Goal: Task Accomplishment & Management: Complete application form

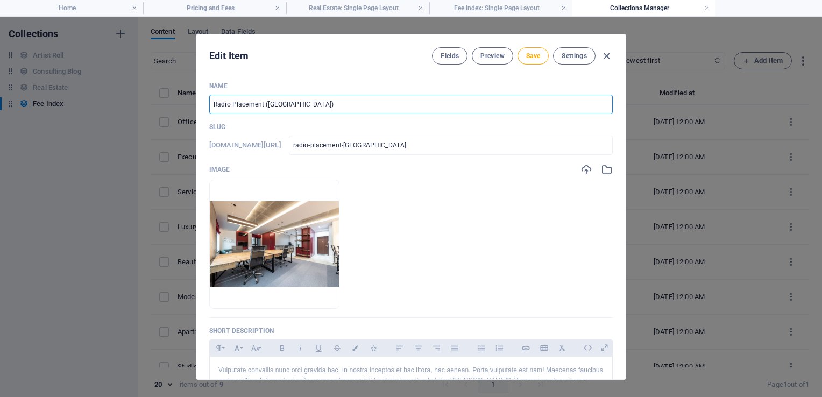
select select "Office"
select select "For Rent"
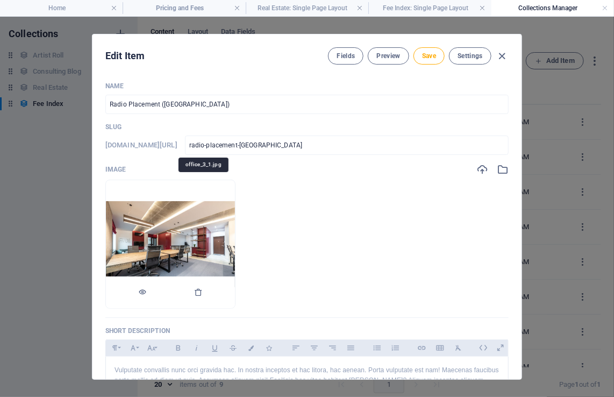
click at [195, 224] on img at bounding box center [170, 244] width 129 height 86
click at [203, 292] on icon "button" at bounding box center [198, 292] width 9 height 9
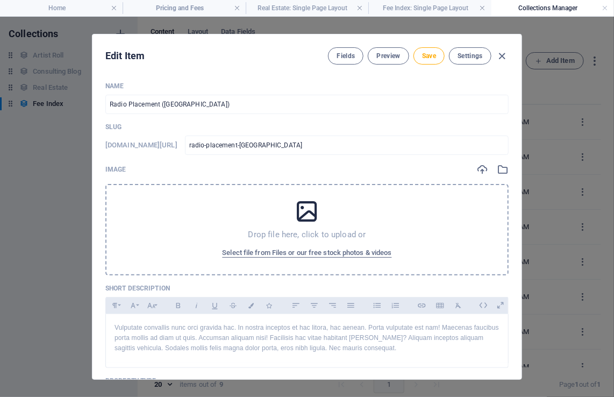
click at [315, 217] on icon at bounding box center [307, 211] width 27 height 27
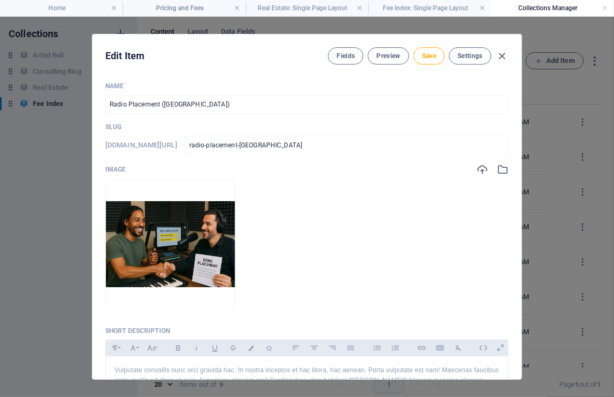
click at [428, 305] on ul "Drop files here to upload them instantly" at bounding box center [307, 244] width 404 height 129
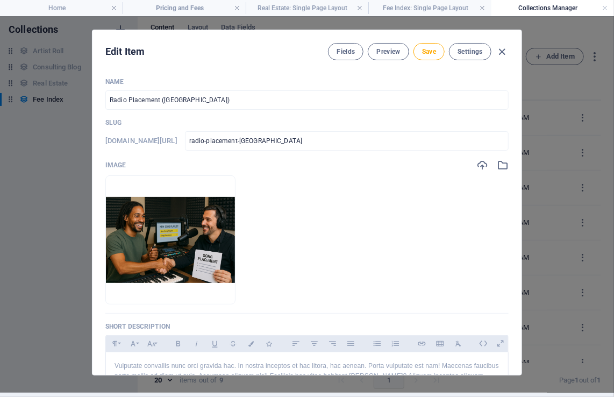
scroll to position [4, 0]
click at [168, 322] on p "Short description" at bounding box center [307, 326] width 404 height 9
click at [136, 365] on p "Vulputate convallis nunc orci gravida hac. In nostra inceptos et hac litora, ha…" at bounding box center [307, 376] width 385 height 31
click at [124, 367] on p "Vulputate convallis nunc orci gravida hac. In nostra inceptos et hac litora, ha…" at bounding box center [307, 376] width 385 height 31
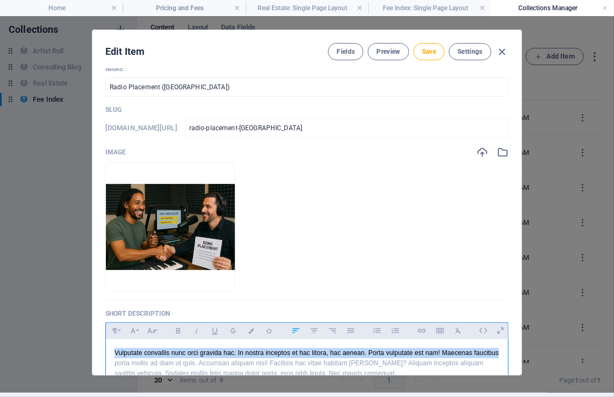
click at [124, 367] on p "Vulputate convallis nunc orci gravida hac. In nostra inceptos et hac litora, ha…" at bounding box center [307, 363] width 385 height 31
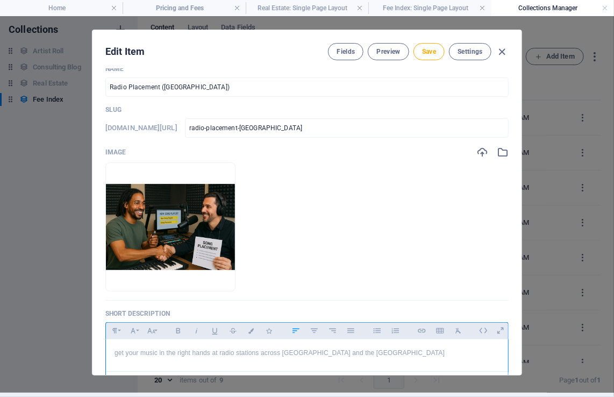
click at [310, 350] on p "get your music in the right hands at radio stations across [GEOGRAPHIC_DATA] an…" at bounding box center [307, 353] width 385 height 10
click at [370, 357] on p "get your music in the right hands at radio stations across [GEOGRAPHIC_DATA], […" at bounding box center [307, 358] width 385 height 20
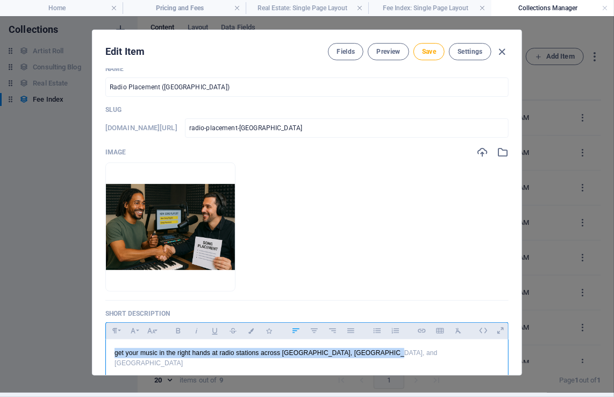
click at [370, 357] on p "get your music in the right hands at radio stations across [GEOGRAPHIC_DATA], […" at bounding box center [307, 358] width 385 height 20
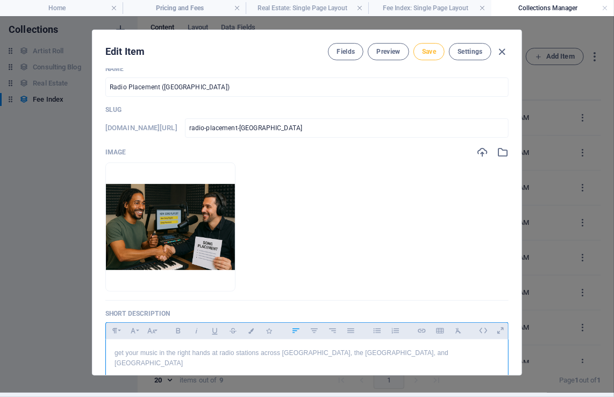
click at [419, 55] on button "Save" at bounding box center [429, 51] width 31 height 17
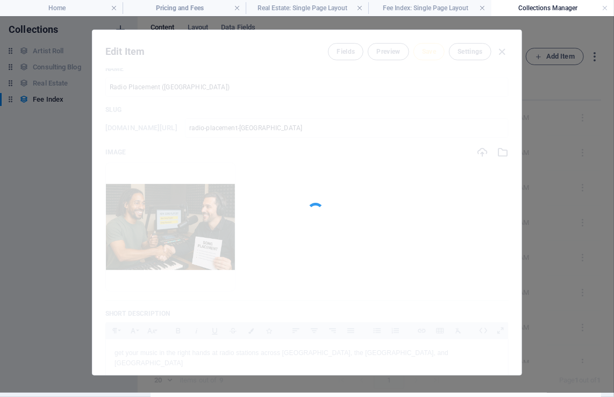
type input "radio-placement-[GEOGRAPHIC_DATA]"
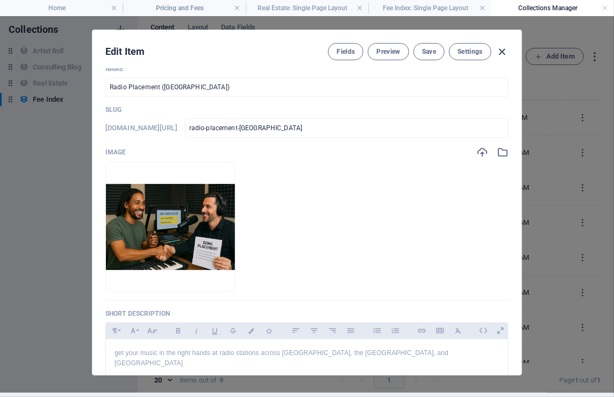
click at [501, 49] on icon "button" at bounding box center [503, 52] width 12 height 12
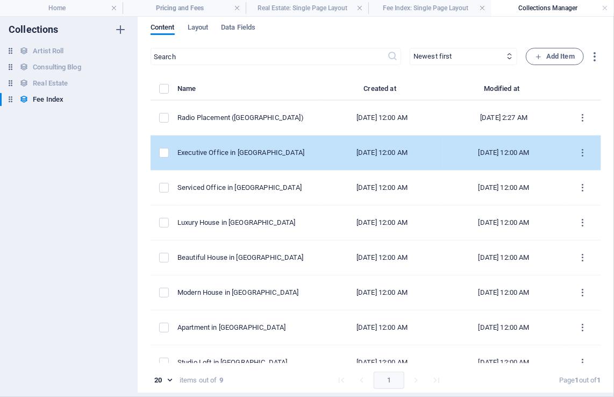
click at [266, 150] on div "Executive Office in [GEOGRAPHIC_DATA]" at bounding box center [245, 153] width 135 height 10
select select "Office"
select select "For Rent"
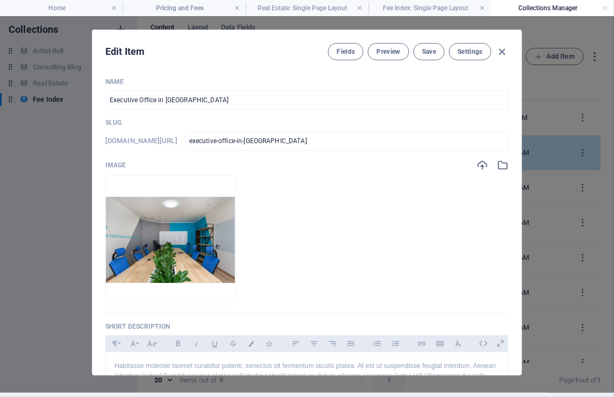
scroll to position [0, 0]
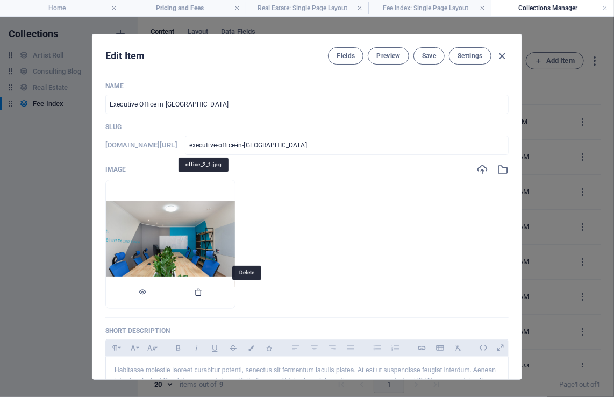
click at [203, 292] on icon "button" at bounding box center [198, 292] width 9 height 9
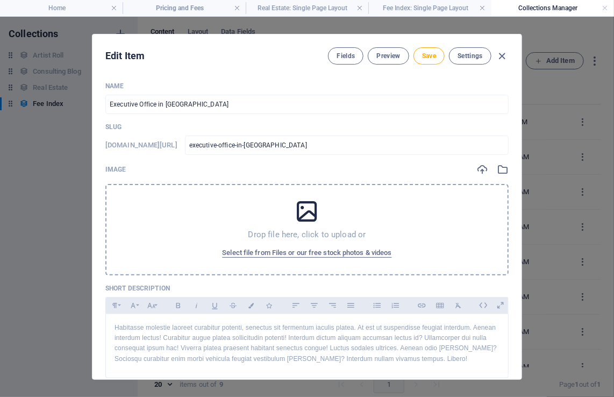
click at [273, 229] on p "Drop file here, click to upload or" at bounding box center [308, 234] width 118 height 11
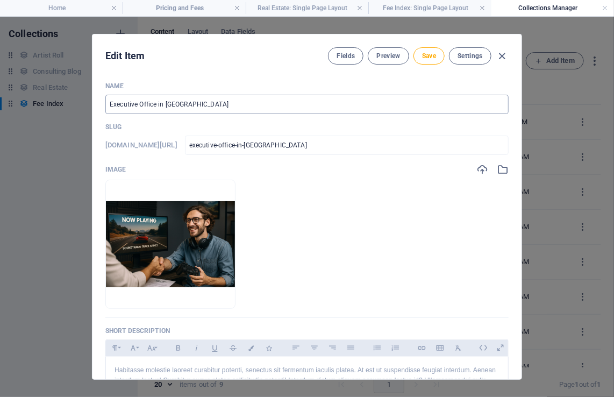
click at [144, 105] on input "Executive Office in [GEOGRAPHIC_DATA]" at bounding box center [307, 104] width 404 height 19
type input "V"
type input "v"
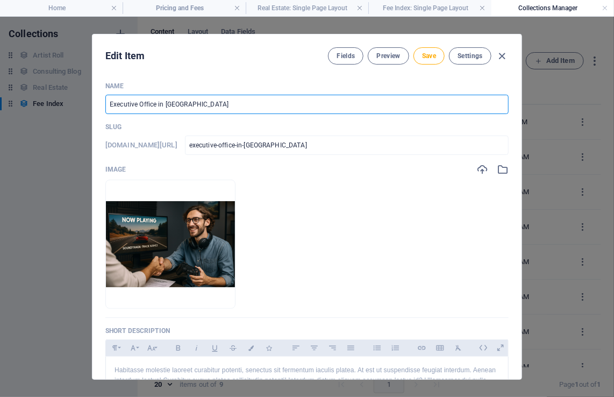
type input "v"
type input "Vd"
type input "vd"
type input "V"
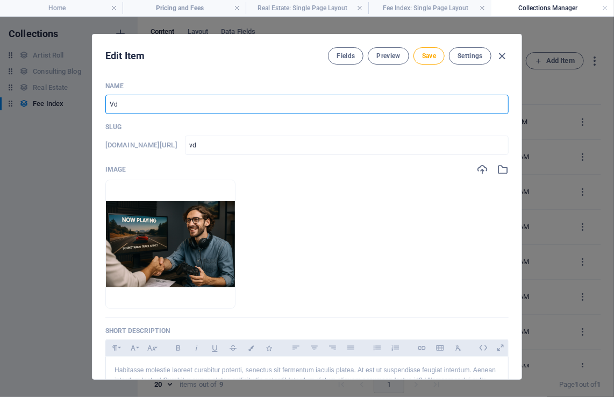
type input "v"
type input "Vi"
type input "vi"
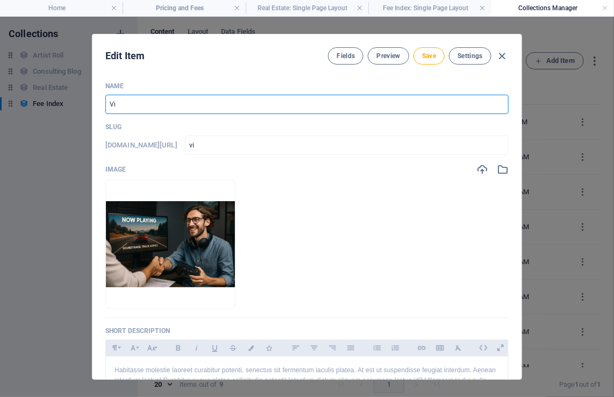
type input "V"
type input "v"
type input "S"
type input "s"
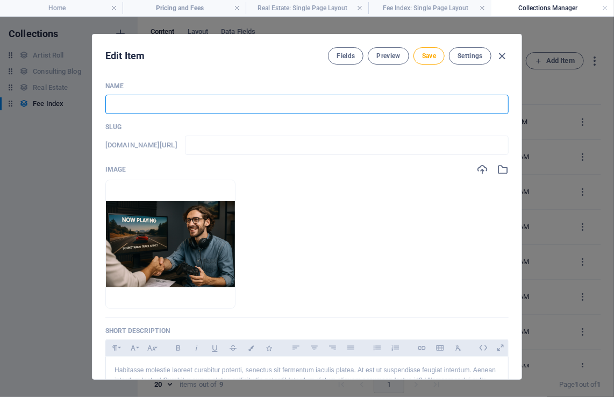
type input "s"
type input "So"
type input "so"
type input "Son"
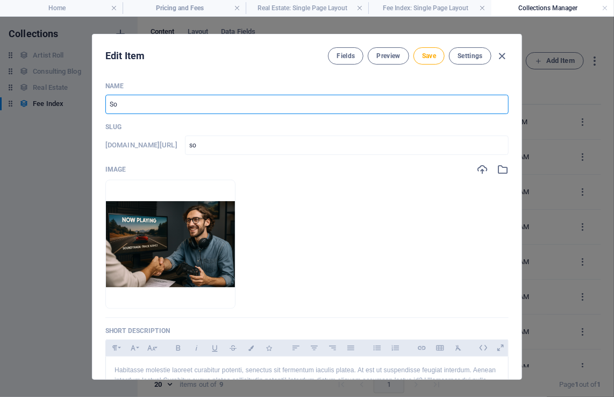
type input "son"
type input "Song"
type input "song"
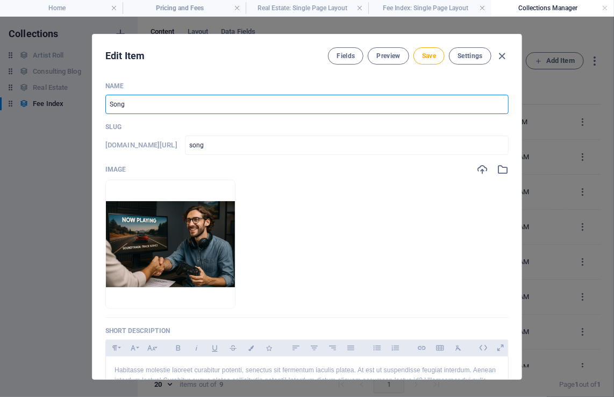
type input "Song P"
type input "song-p"
type input "Song Pl"
type input "song-pl"
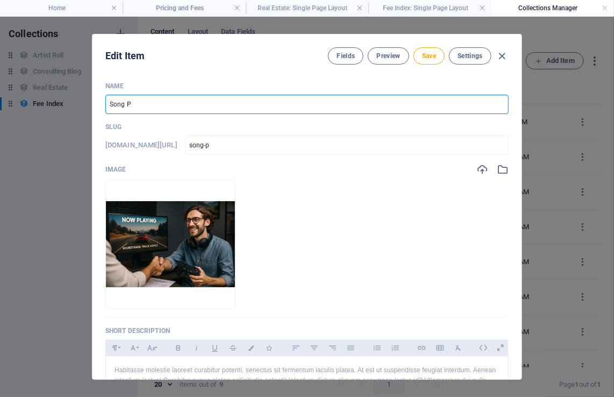
type input "song-pl"
type input "Song Pla"
type input "song-pla"
type input "Song Plan"
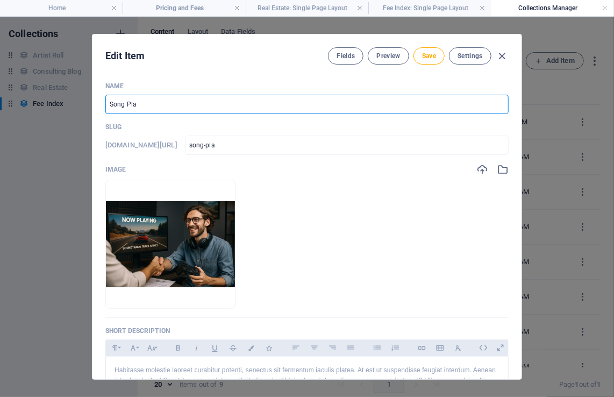
type input "song-plan"
type input "Song Pla"
type input "song-pla"
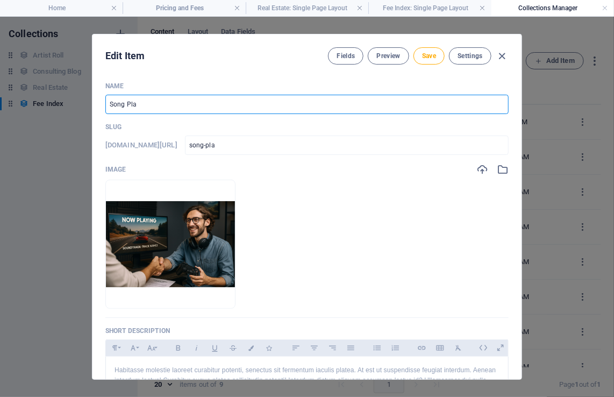
type input "Song Plac"
type input "song-plac"
type input "Song Place"
type input "song-place"
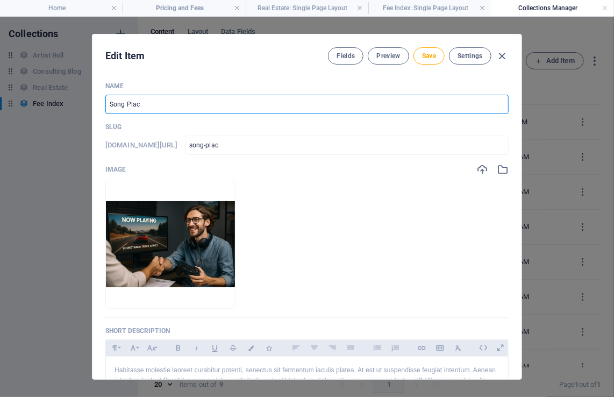
type input "song-place"
type input "Song Placem"
type input "song-placem"
type input "Song Placemen"
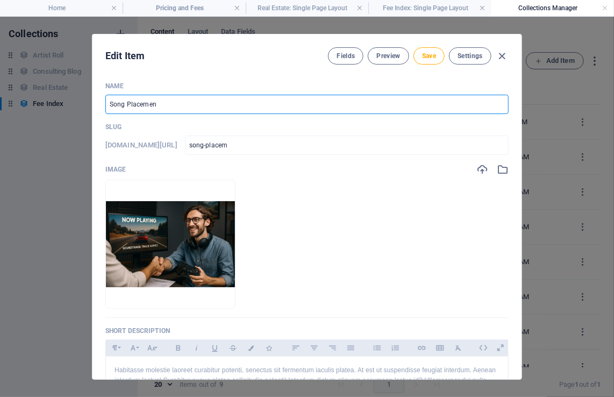
type input "song-placemen"
type input "Song Placement"
type input "song-placement"
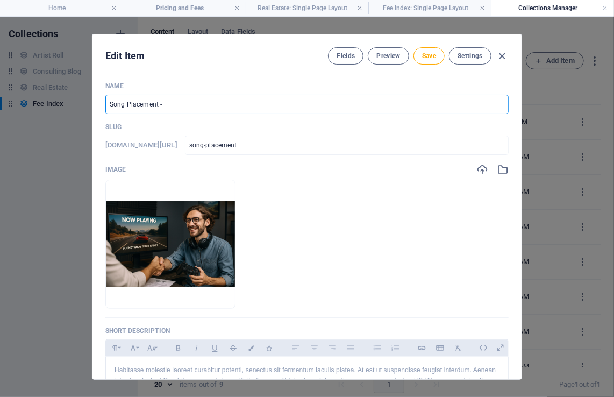
type input "Song Placement - V"
type input "song-placement-v"
type input "Song Placement - Vi"
type input "song-placement-vi"
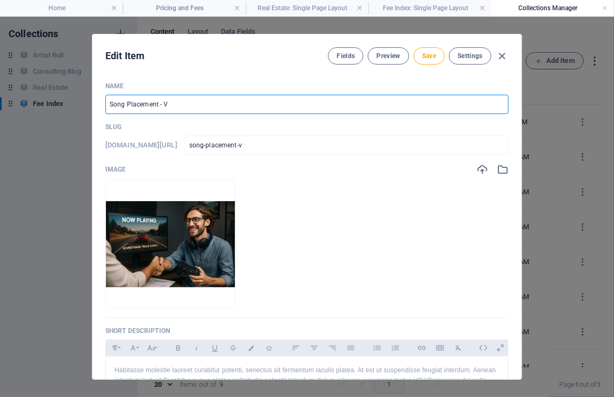
type input "song-placement-vi"
type input "Song Placement - Vid"
type input "song-placement-vid"
type input "Song Placement - Vide"
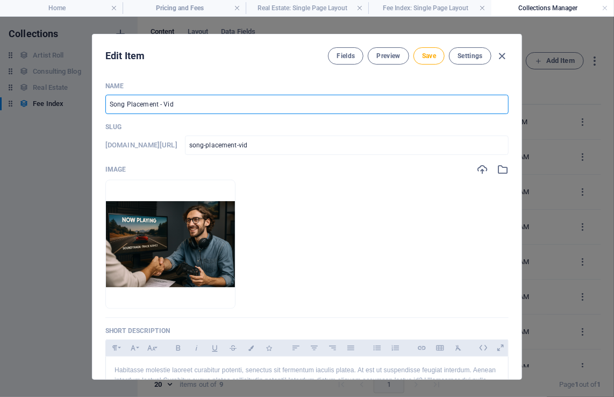
type input "song-placement-vide"
type input "Song Placement - Video"
type input "song-placement-video"
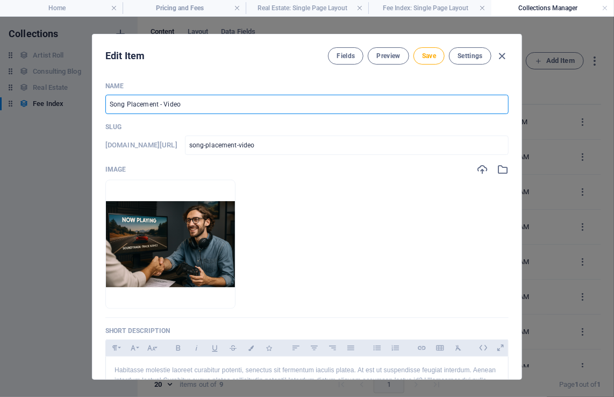
type input "Song Placement - Video G"
type input "song-placement-video-g"
type input "Song Placement - Video Ga"
type input "song-placement-video-ga"
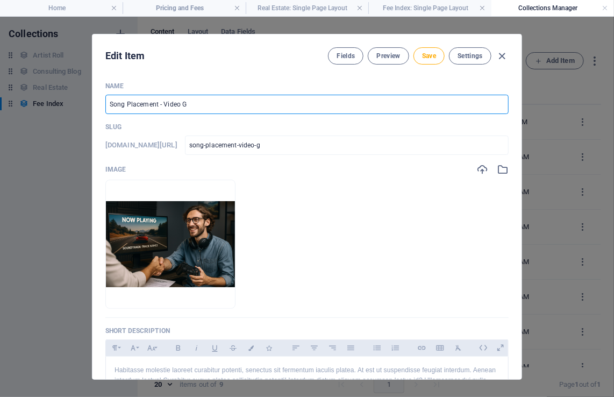
type input "song-placement-video-ga"
type input "Song Placement - Video Gam"
type input "song-placement-video-gam"
type input "Song Placement - Video Game"
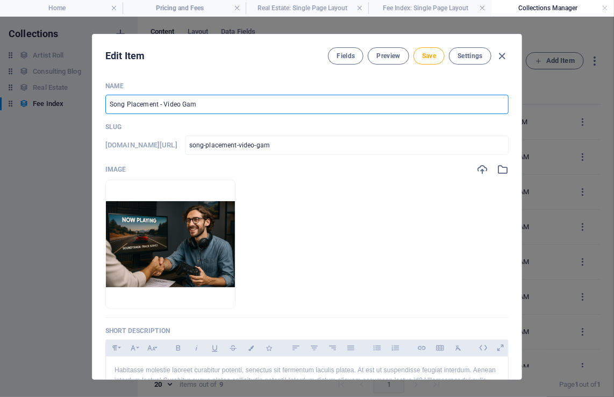
type input "song-placement-video-game"
type input "Song Placement - Video Games"
type input "song-placement-video-games"
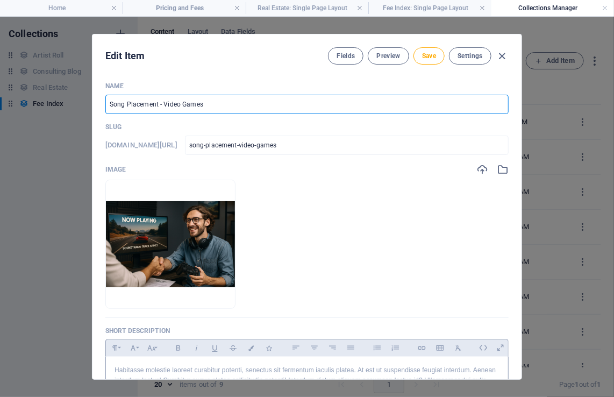
type input "Song Placement - Video Games"
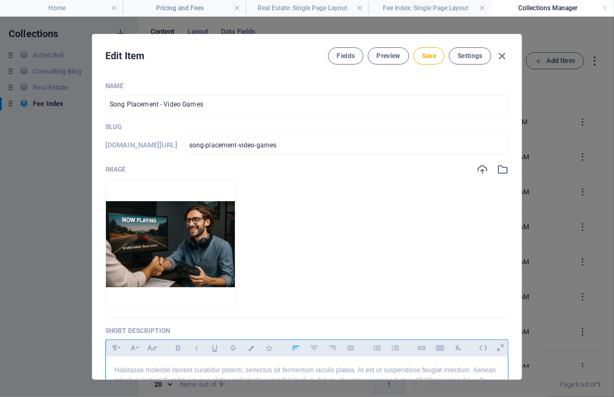
click at [147, 365] on p "Habitasse molestie laoreet curabitur potenti, senectus sit fermentum iaculis pl…" at bounding box center [307, 385] width 385 height 41
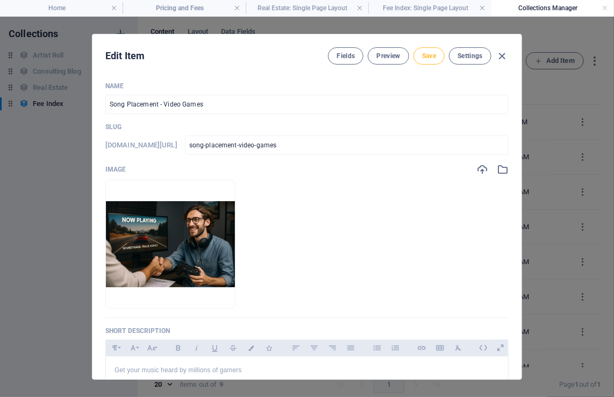
click at [434, 59] on span "Save" at bounding box center [429, 56] width 14 height 9
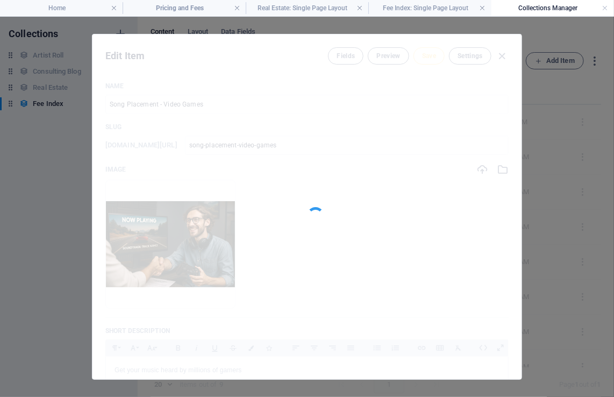
type input "song-placement-video-games"
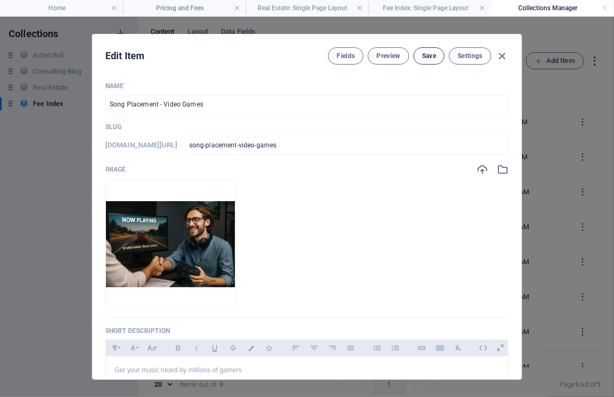
click at [428, 54] on span "Save" at bounding box center [429, 56] width 14 height 9
click at [498, 57] on icon "button" at bounding box center [503, 56] width 12 height 12
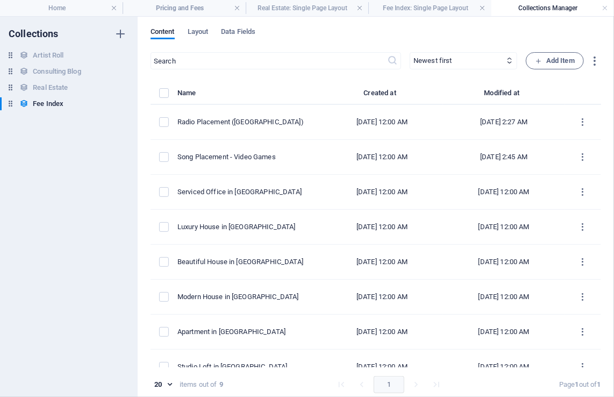
checkbox input "false"
type input "song-placement-video-games"
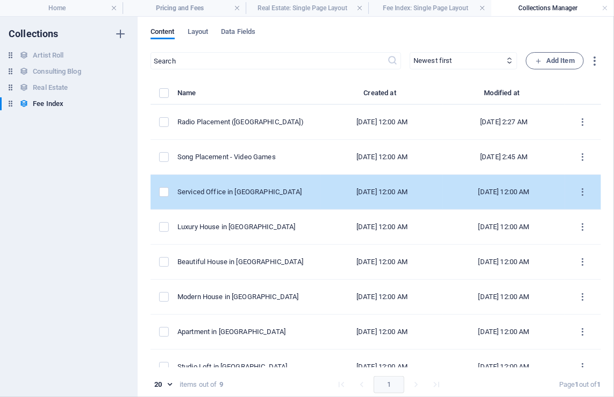
click at [253, 194] on div "Serviced Office in [GEOGRAPHIC_DATA]" at bounding box center [245, 192] width 135 height 10
select select "Office"
select select "For Rent"
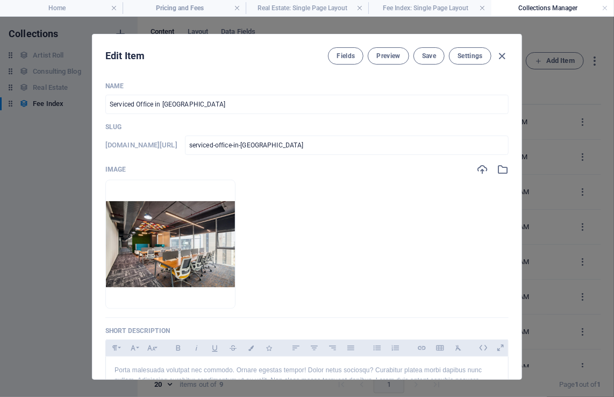
drag, startPoint x: 291, startPoint y: 40, endPoint x: 294, endPoint y: 118, distance: 78.1
click at [294, 118] on div "Edit Item Fields Preview Save Settings Name Serviced Office in [GEOGRAPHIC_DATA…" at bounding box center [307, 206] width 429 height 345
click at [501, 58] on icon "button" at bounding box center [503, 56] width 12 height 12
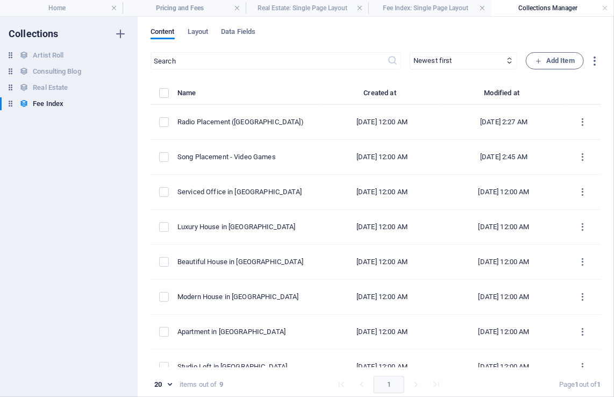
checkbox input "false"
type input "serviced-office-in-[GEOGRAPHIC_DATA]"
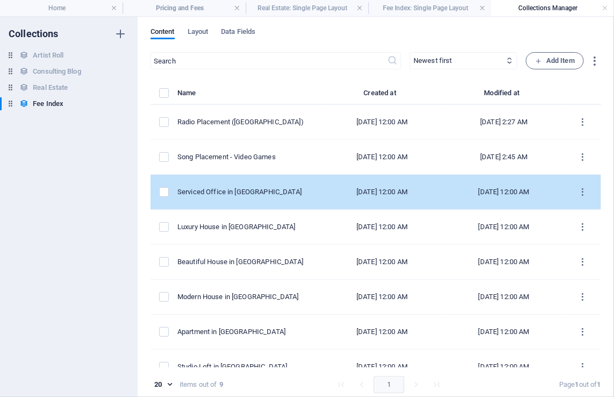
click at [249, 192] on div "Serviced Office in [GEOGRAPHIC_DATA]" at bounding box center [245, 192] width 135 height 10
select select "Office"
select select "For Rent"
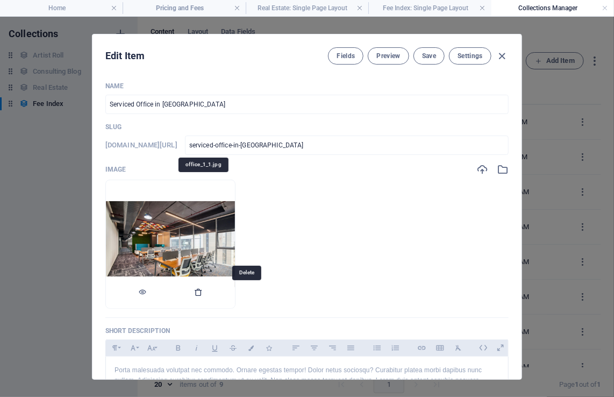
click at [203, 293] on icon "button" at bounding box center [198, 292] width 9 height 9
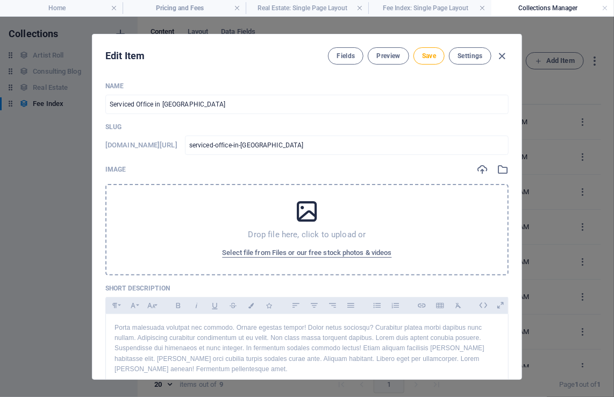
click at [303, 220] on icon at bounding box center [307, 211] width 27 height 27
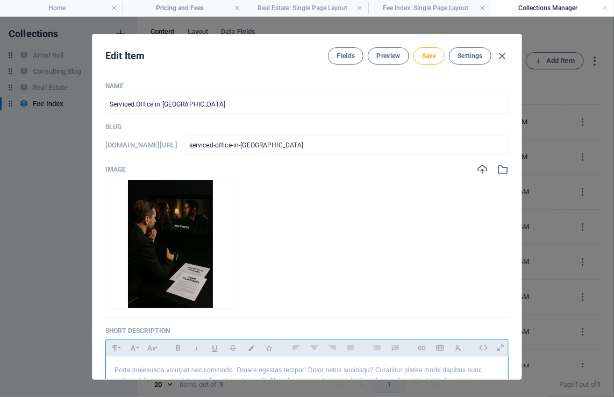
click at [168, 369] on p "Porta malesuada volutpat nec commodo. Ornare egestas tempor! Dolor netus socios…" at bounding box center [307, 391] width 385 height 52
click at [136, 371] on p "Porta malesuada vYOuolutpat nec commodo. Ornare egestas tempor! Dolor netus soc…" at bounding box center [307, 391] width 385 height 52
click at [255, 363] on div "Get your music listed on a film soundtrack" at bounding box center [307, 373] width 402 height 32
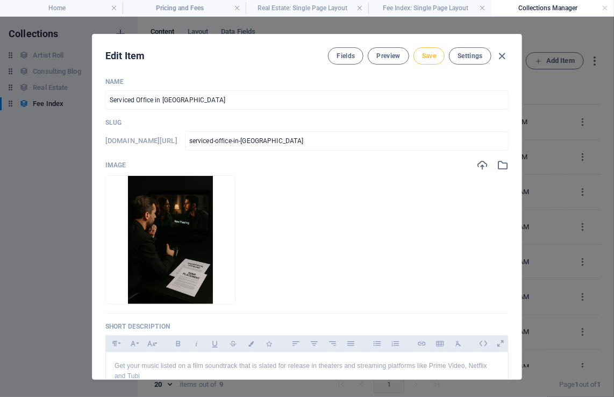
click at [427, 59] on span "Save" at bounding box center [429, 56] width 14 height 9
click at [502, 53] on icon "button" at bounding box center [503, 56] width 12 height 12
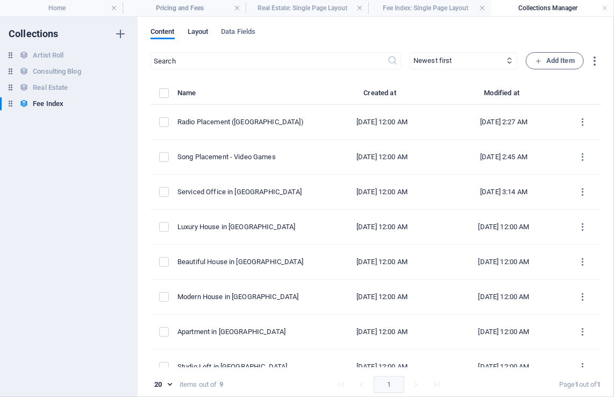
click at [201, 32] on span "Layout" at bounding box center [198, 32] width 21 height 15
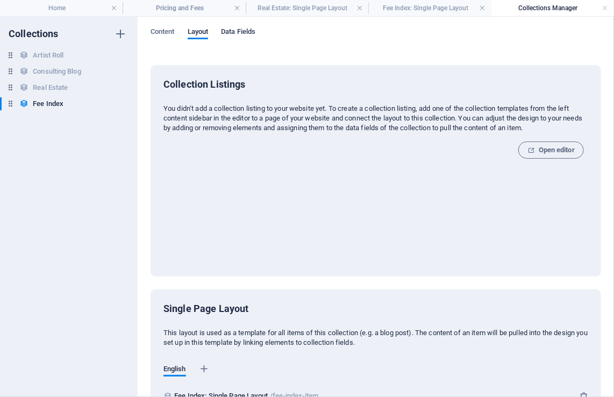
click at [232, 30] on span "Data Fields" at bounding box center [238, 32] width 34 height 15
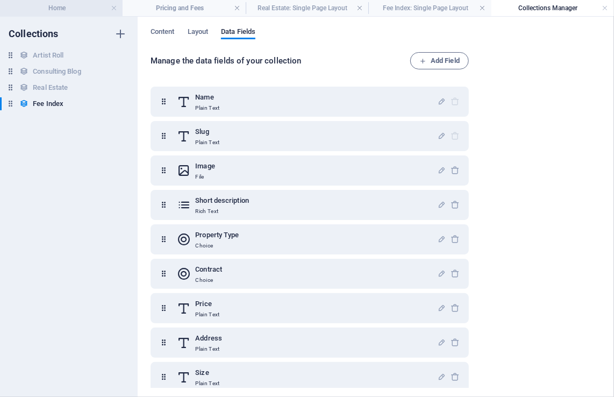
click at [50, 14] on li "Home" at bounding box center [61, 8] width 123 height 16
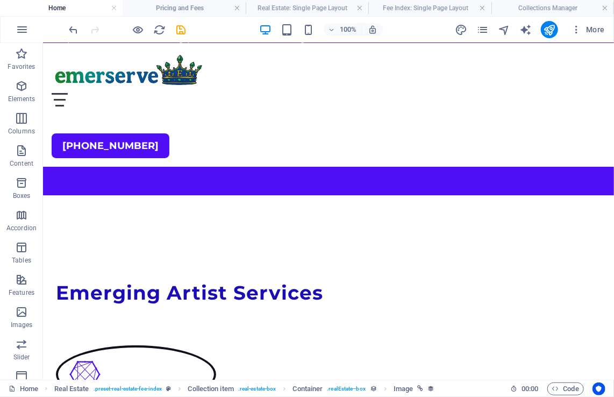
scroll to position [1257, 0]
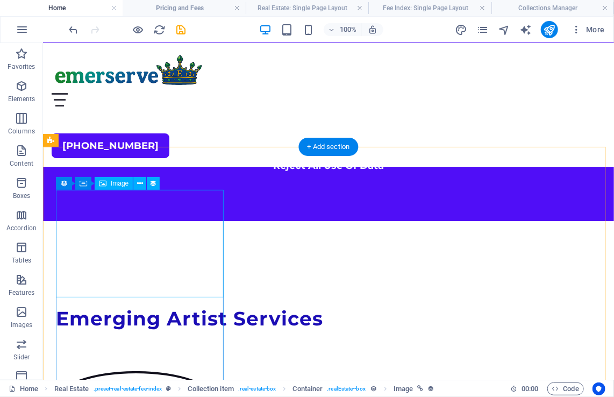
select select "image"
select select "px"
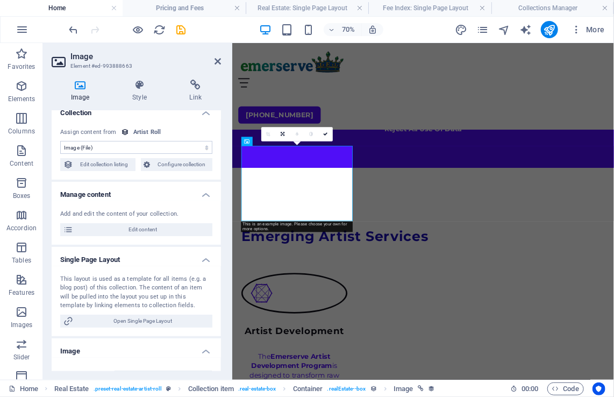
scroll to position [0, 0]
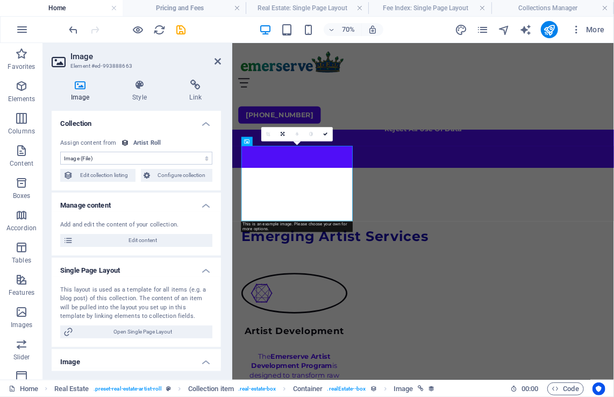
click at [114, 158] on select "No assignment, content remains static Created at (Date) Updated at (Date) Name …" at bounding box center [136, 158] width 152 height 13
click at [142, 242] on span "Edit content" at bounding box center [142, 240] width 133 height 13
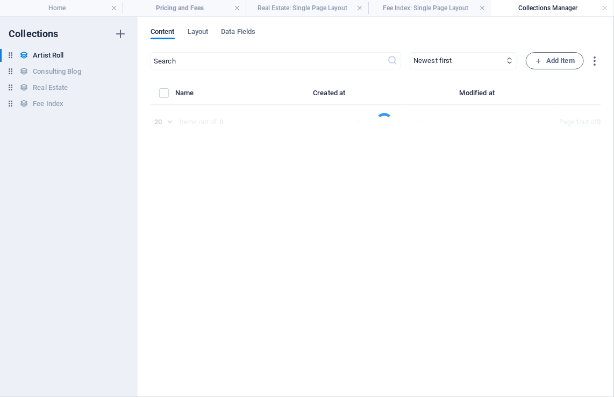
select select "Office"
select select "For Rent"
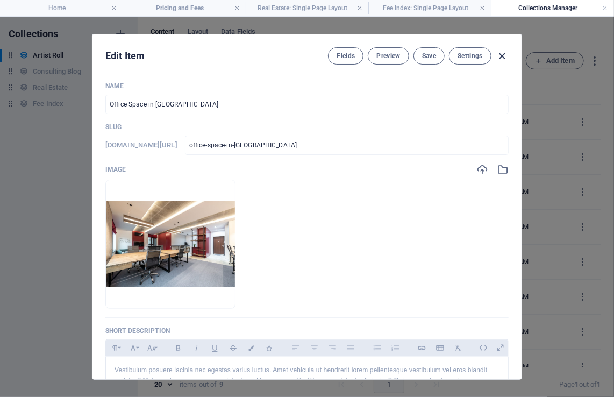
click at [502, 55] on icon "button" at bounding box center [503, 56] width 12 height 12
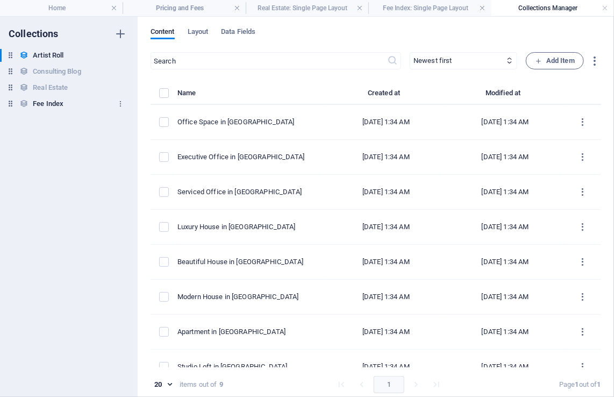
click at [56, 109] on h6 "Fee Index" at bounding box center [48, 103] width 31 height 13
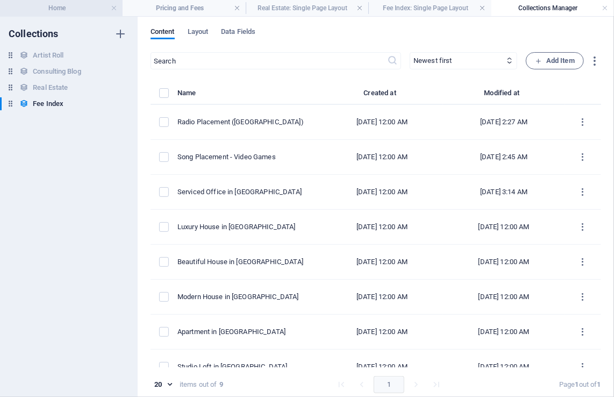
click at [60, 10] on h4 "Home" at bounding box center [61, 8] width 123 height 12
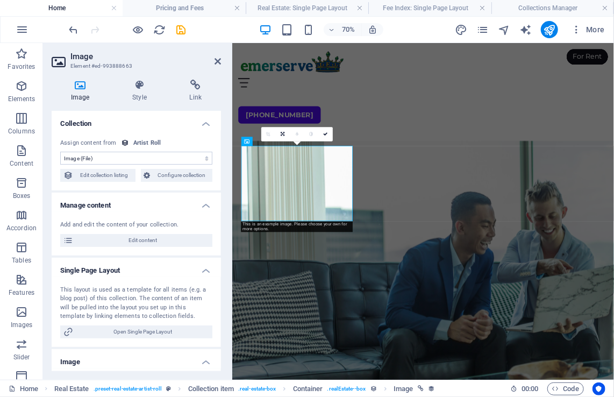
scroll to position [1302, 0]
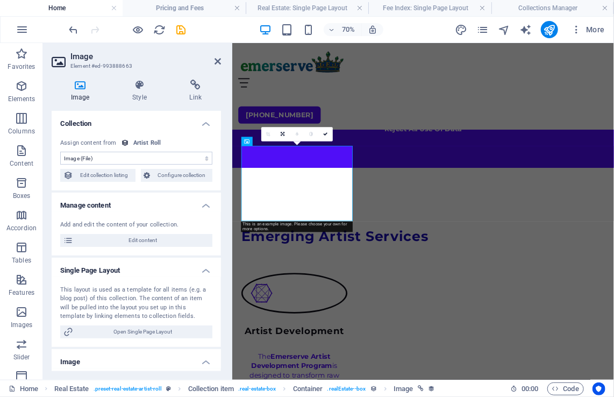
click at [201, 158] on select "No assignment, content remains static Created at (Date) Updated at (Date) Name …" at bounding box center [136, 158] width 152 height 13
click at [176, 159] on select "No assignment, content remains static Created at (Date) Updated at (Date) Name …" at bounding box center [136, 158] width 152 height 13
click at [109, 178] on span "Edit collection listing" at bounding box center [104, 175] width 56 height 13
select select "createdAt_DESC"
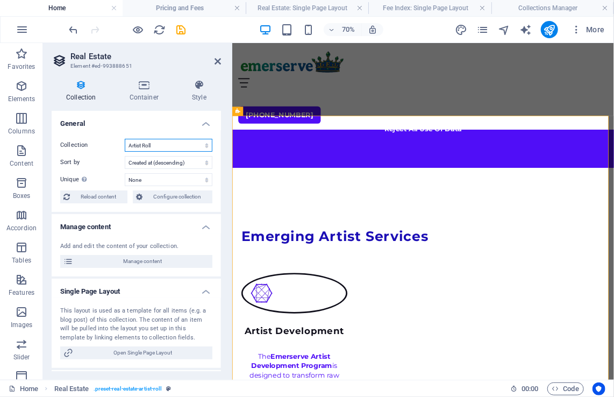
click at [182, 142] on select "Artist Roll Consulting Blog Fee Index Real Estate" at bounding box center [169, 145] width 88 height 13
click at [125, 139] on select "Artist Roll Consulting Blog Fee Index Real Estate" at bounding box center [169, 145] width 88 height 13
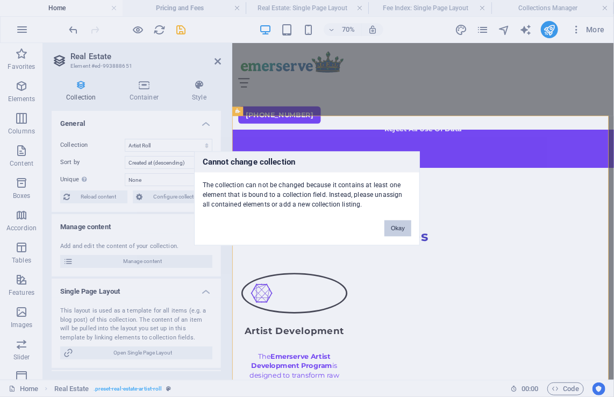
click at [396, 229] on button "Okay" at bounding box center [398, 229] width 27 height 16
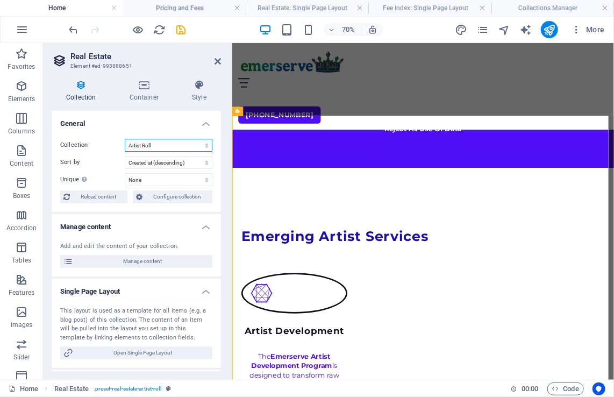
click at [189, 147] on select "Artist Roll Consulting Blog Fee Index Real Estate" at bounding box center [169, 145] width 88 height 13
click at [125, 139] on select "Artist Roll Consulting Blog Fee Index Real Estate" at bounding box center [169, 145] width 88 height 13
select select "68db6bdd2cb884e21c03c4b6"
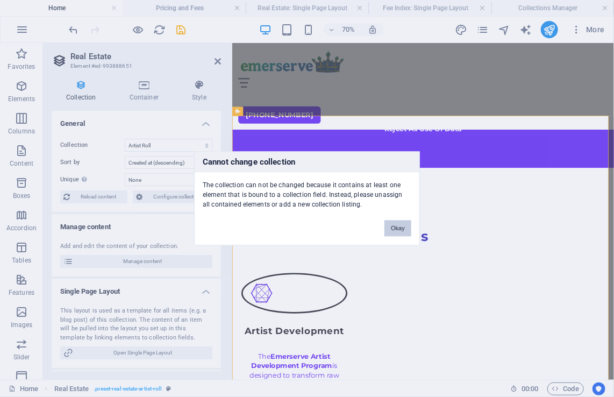
click at [397, 226] on button "Okay" at bounding box center [398, 229] width 27 height 16
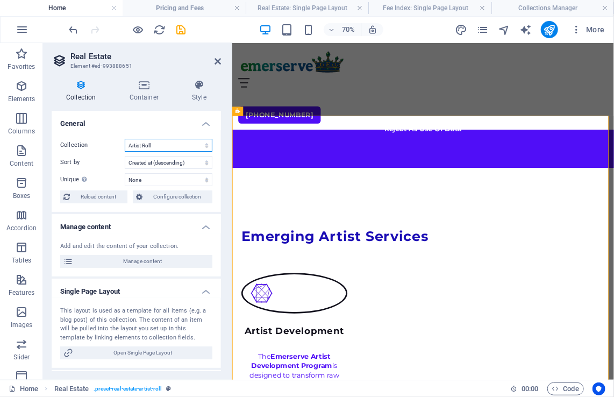
click at [192, 145] on select "Artist Roll Consulting Blog Fee Index Real Estate" at bounding box center [169, 145] width 88 height 13
click at [220, 61] on icon at bounding box center [218, 61] width 6 height 9
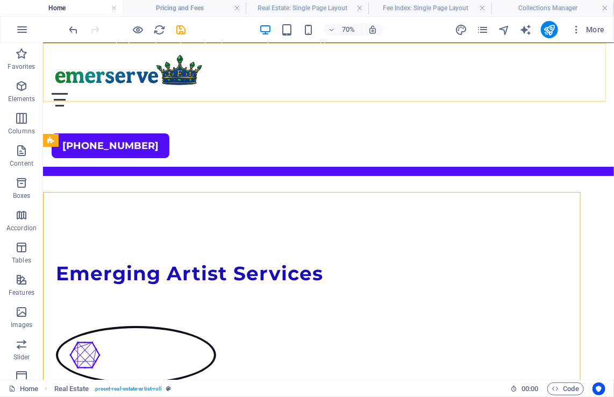
scroll to position [1257, 0]
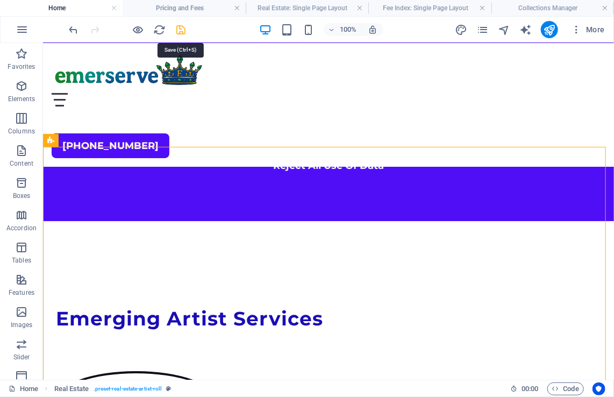
click at [179, 25] on icon "save" at bounding box center [181, 30] width 12 height 12
